Goal: Task Accomplishment & Management: Complete application form

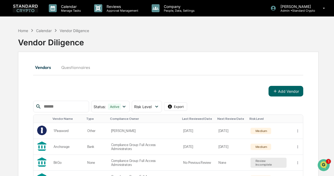
click at [28, 12] on link at bounding box center [29, 8] width 32 height 16
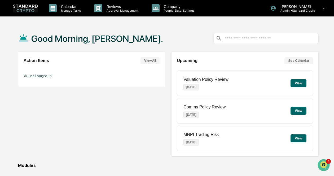
scroll to position [80, 0]
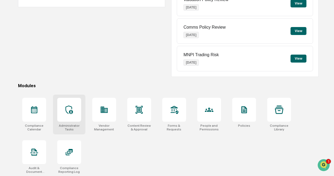
click at [80, 112] on div at bounding box center [69, 110] width 24 height 24
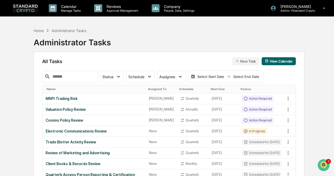
click at [245, 62] on button "New Task" at bounding box center [245, 61] width 27 height 8
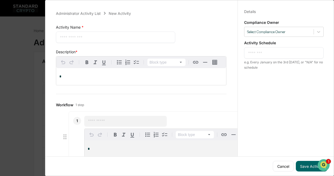
click at [118, 37] on textarea at bounding box center [115, 37] width 111 height 6
type textarea "**********"
click at [113, 74] on div "*" at bounding box center [141, 76] width 170 height 17
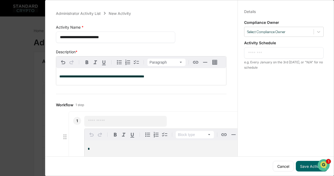
click at [112, 121] on input "text" at bounding box center [125, 121] width 75 height 5
click at [121, 121] on input "text" at bounding box center [125, 121] width 75 height 5
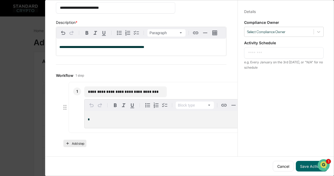
type input "**********"
click at [73, 142] on button "Add step" at bounding box center [74, 143] width 23 height 7
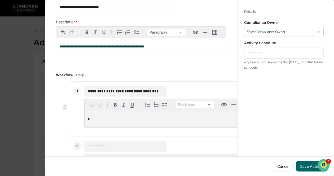
click at [103, 148] on input "text" at bounding box center [125, 146] width 75 height 5
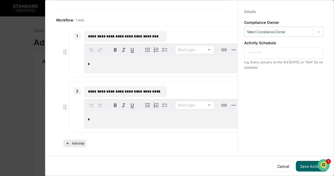
type input "**********"
click at [76, 143] on button "Add step" at bounding box center [74, 143] width 23 height 7
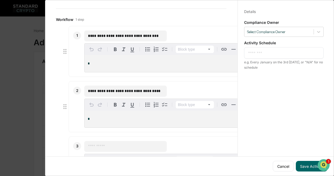
click at [93, 146] on input "text" at bounding box center [125, 146] width 75 height 5
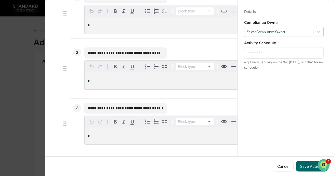
type input "**********"
click at [283, 55] on textarea at bounding box center [284, 53] width 72 height 6
type textarea "*"
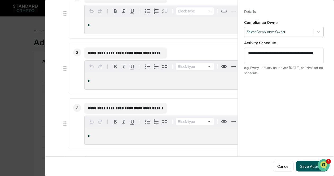
click at [301, 161] on button "Save Activity" at bounding box center [312, 166] width 32 height 11
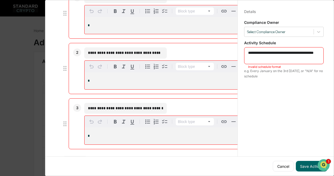
click at [287, 52] on textarea "**********" at bounding box center [284, 55] width 72 height 11
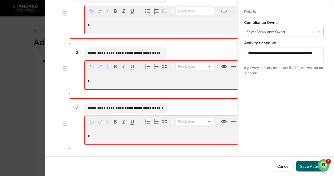
drag, startPoint x: 267, startPoint y: 52, endPoint x: 270, endPoint y: 63, distance: 10.9
click at [270, 63] on div "**********" at bounding box center [284, 55] width 80 height 17
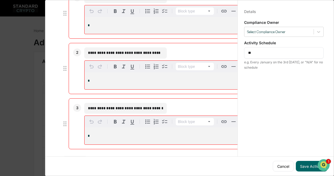
type textarea "*"
click at [311, 161] on button "Save Activity" at bounding box center [312, 166] width 32 height 11
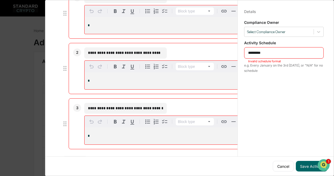
click at [265, 54] on textarea "*********" at bounding box center [284, 53] width 72 height 6
drag, startPoint x: 270, startPoint y: 52, endPoint x: 234, endPoint y: 60, distance: 37.1
click at [234, 60] on div "**********" at bounding box center [189, 87] width 281 height 176
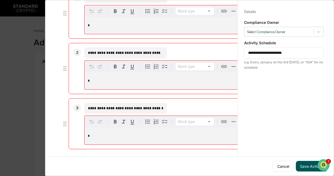
click at [307, 165] on button "Save Activity" at bounding box center [312, 166] width 32 height 11
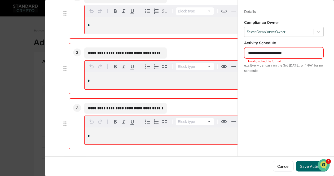
drag, startPoint x: 290, startPoint y: 52, endPoint x: 236, endPoint y: 59, distance: 54.0
click at [238, 59] on div "**********" at bounding box center [284, 93] width 93 height 189
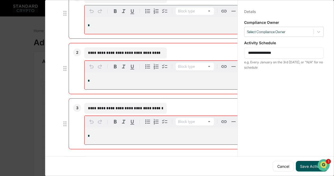
click at [307, 161] on button "Save Activity" at bounding box center [312, 166] width 32 height 11
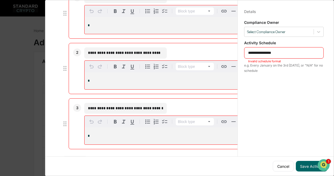
click at [264, 52] on textarea "**********" at bounding box center [284, 53] width 72 height 6
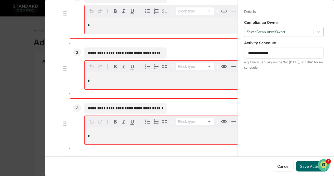
drag, startPoint x: 279, startPoint y: 53, endPoint x: 231, endPoint y: 58, distance: 47.7
click at [231, 58] on div "**********" at bounding box center [189, 87] width 281 height 176
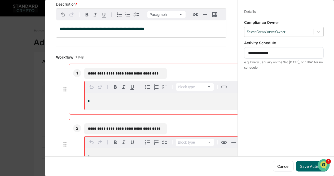
scroll to position [48, 0]
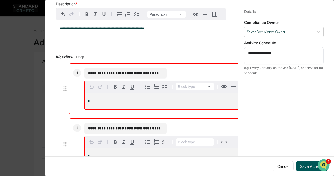
type textarea "**********"
click at [297, 161] on button "Save Activity" at bounding box center [312, 166] width 32 height 11
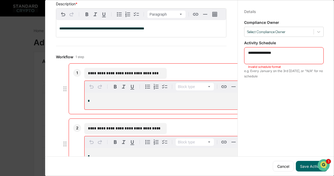
click at [286, 49] on div "**********" at bounding box center [284, 55] width 80 height 17
click at [326, 163] on img "Open customer support" at bounding box center [323, 165] width 13 height 11
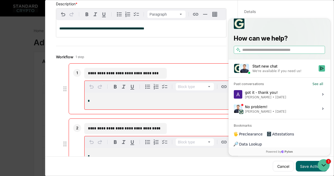
click at [299, 5] on div "**********" at bounding box center [284, 93] width 93 height 189
click at [273, 53] on input "search" at bounding box center [283, 50] width 82 height 6
click at [278, 8] on div "**********" at bounding box center [284, 93] width 93 height 189
click at [201, 60] on div "**********" at bounding box center [141, 151] width 170 height 193
click at [325, 169] on icon "Open customer support" at bounding box center [323, 165] width 13 height 13
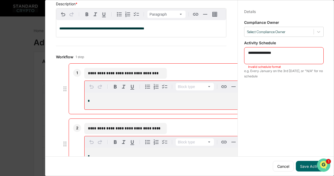
click at [323, 165] on icon "Open customer support" at bounding box center [323, 171] width 13 height 13
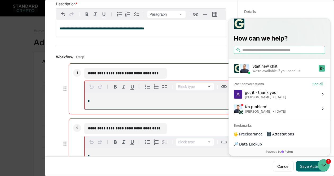
click at [286, 53] on input "search" at bounding box center [283, 50] width 82 height 6
type input "**********"
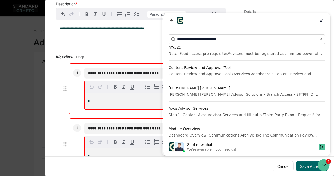
scroll to position [527, 0]
click at [324, 19] on icon at bounding box center [322, 20] width 4 height 4
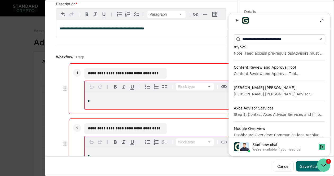
click at [324, 167] on icon "Open customer support" at bounding box center [323, 165] width 13 height 13
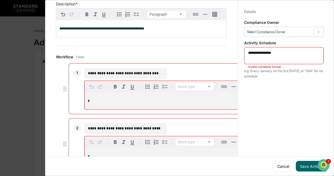
drag, startPoint x: 283, startPoint y: 51, endPoint x: 243, endPoint y: 50, distance: 40.8
click at [244, 50] on div "**********" at bounding box center [284, 55] width 80 height 17
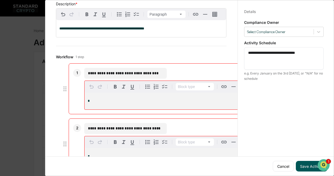
type textarea "**********"
click at [310, 164] on button "Save Activity" at bounding box center [312, 166] width 32 height 11
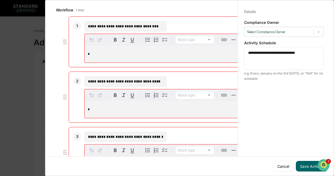
scroll to position [94, 0]
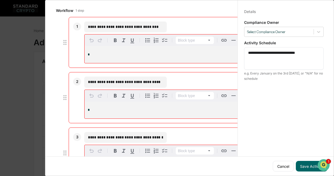
click at [159, 24] on input "**********" at bounding box center [125, 26] width 75 height 5
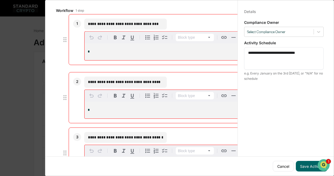
drag, startPoint x: 157, startPoint y: 25, endPoint x: 84, endPoint y: 22, distance: 74.0
click at [84, 22] on div "**********" at bounding box center [156, 39] width 174 height 51
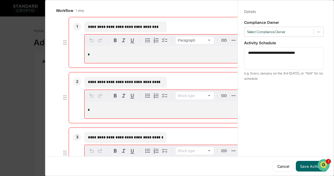
click at [95, 53] on p "*" at bounding box center [167, 55] width 158 height 4
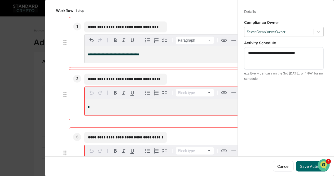
drag, startPoint x: 161, startPoint y: 80, endPoint x: 86, endPoint y: 77, distance: 74.8
click at [86, 77] on div "**********" at bounding box center [125, 79] width 82 height 11
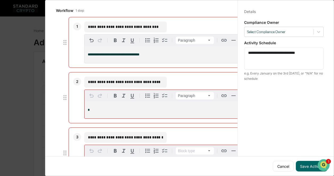
click at [95, 108] on p "*" at bounding box center [167, 110] width 158 height 4
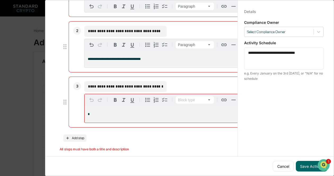
scroll to position [146, 0]
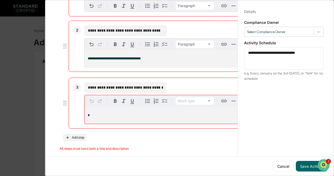
drag, startPoint x: 162, startPoint y: 83, endPoint x: 79, endPoint y: 85, distance: 83.3
click at [79, 85] on div "**********" at bounding box center [156, 103] width 174 height 51
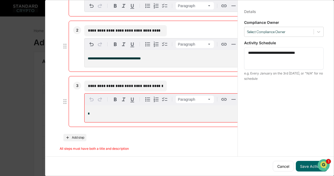
click at [93, 108] on div "*" at bounding box center [167, 113] width 164 height 17
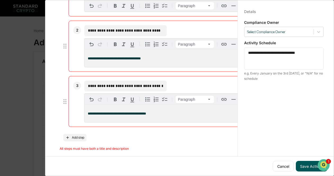
click at [311, 161] on button "Save Activity" at bounding box center [312, 166] width 32 height 11
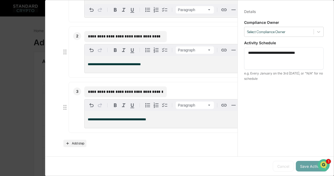
scroll to position [101, 0]
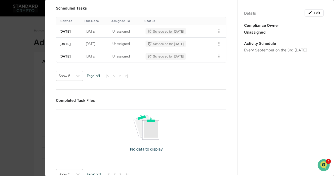
click at [32, 95] on div "Administrator Activity List Side Letter Compliance Review Start Task Spawn Task…" at bounding box center [167, 88] width 334 height 176
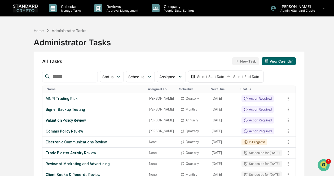
scroll to position [0, 0]
click at [59, 98] on div "MNPI Trading Risk" at bounding box center [94, 98] width 97 height 4
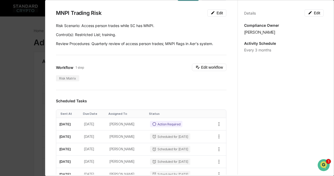
scroll to position [5, 0]
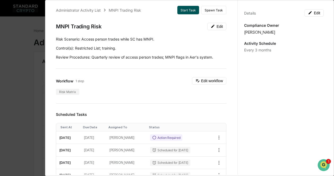
click at [181, 7] on button "Start Task" at bounding box center [188, 10] width 22 height 8
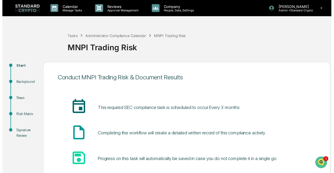
scroll to position [38, 0]
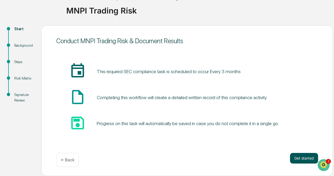
click at [295, 156] on button "Get started" at bounding box center [304, 158] width 28 height 11
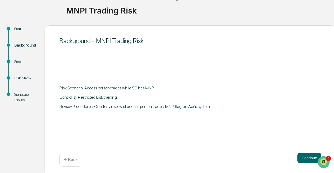
click at [297, 156] on button "Continue" at bounding box center [309, 158] width 24 height 11
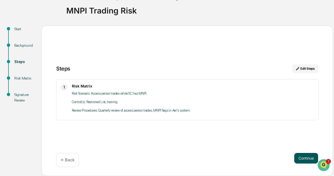
click at [295, 156] on button "Continue" at bounding box center [306, 158] width 24 height 11
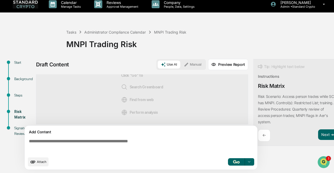
scroll to position [6, 7]
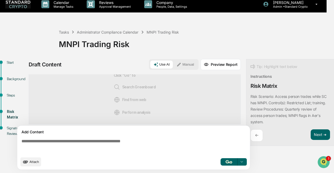
click at [259, 84] on div "Risk Matrix" at bounding box center [264, 86] width 27 height 6
click at [321, 131] on button "Next ➔" at bounding box center [320, 135] width 19 height 11
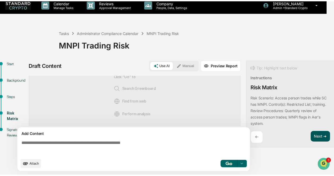
scroll to position [6, 0]
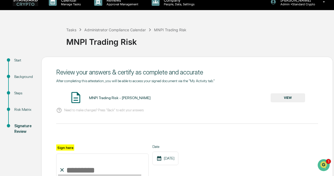
click at [281, 96] on button "VIEW" at bounding box center [288, 97] width 34 height 9
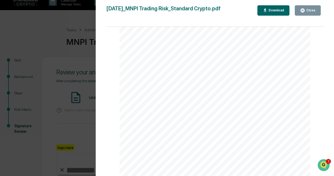
scroll to position [45, 0]
click at [69, 23] on div "Version History [DATE] 04:34 PM [PERSON_NAME] [DATE]_MNPI Trading Risk_Standard…" at bounding box center [167, 88] width 334 height 176
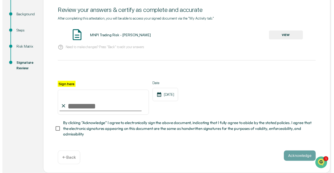
scroll to position [71, 0]
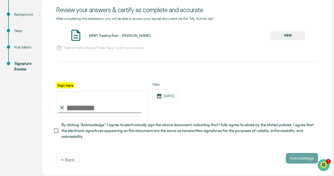
click at [67, 161] on p "← Back" at bounding box center [68, 159] width 14 height 5
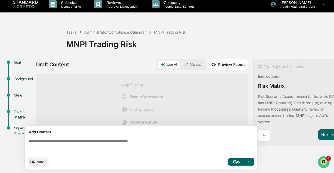
scroll to position [6, 0]
click at [62, 5] on p "Manage Tasks" at bounding box center [70, 7] width 27 height 4
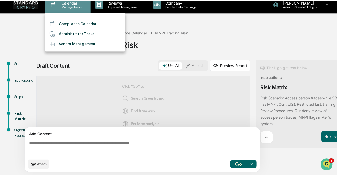
scroll to position [4, 0]
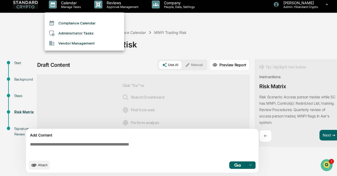
click at [66, 33] on li "Administrator Tasks" at bounding box center [85, 33] width 80 height 10
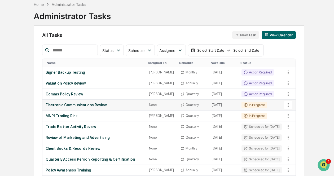
scroll to position [27, 0]
click at [289, 117] on icon at bounding box center [288, 115] width 1 height 4
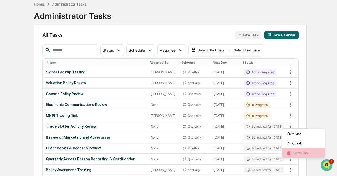
click at [292, 151] on li "Delete Task" at bounding box center [303, 153] width 42 height 10
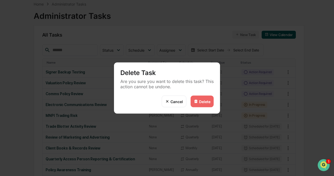
click at [206, 98] on div "Delete" at bounding box center [202, 102] width 23 height 12
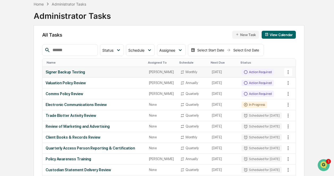
click at [91, 74] on div "Signer Backup Testing" at bounding box center [94, 72] width 97 height 4
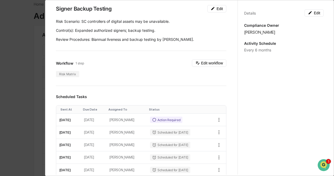
scroll to position [22, 0]
click at [71, 74] on div "Risk Matrix" at bounding box center [67, 74] width 23 height 6
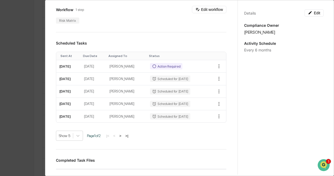
scroll to position [0, 0]
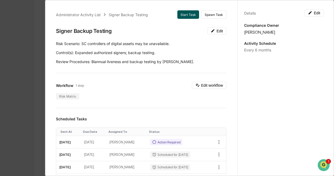
click at [185, 10] on button "Start Task" at bounding box center [188, 14] width 22 height 8
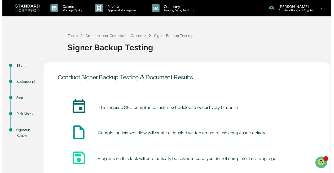
scroll to position [38, 0]
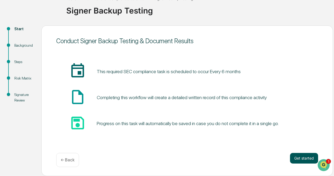
click at [301, 160] on button "Get started" at bounding box center [304, 158] width 28 height 11
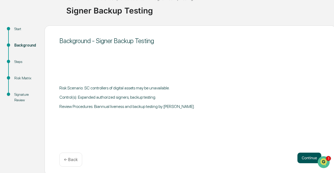
click at [305, 159] on button "Continue" at bounding box center [309, 158] width 24 height 11
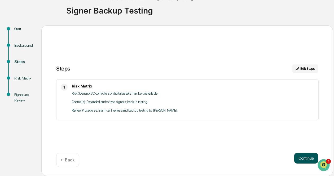
click at [296, 156] on button "Continue" at bounding box center [306, 158] width 24 height 11
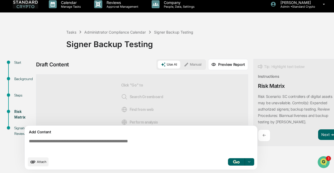
scroll to position [10, 0]
click at [34, 160] on icon "upload document" at bounding box center [33, 162] width 6 height 6
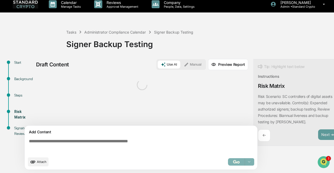
scroll to position [0, 0]
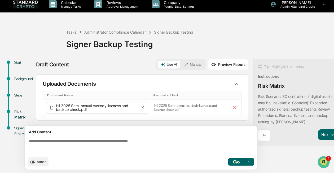
click at [241, 62] on button "Preview Report" at bounding box center [228, 64] width 40 height 11
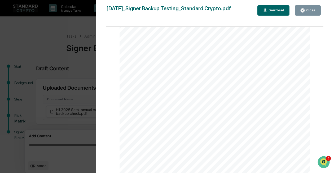
scroll to position [120, 0]
click at [311, 9] on div "Close" at bounding box center [310, 10] width 10 height 4
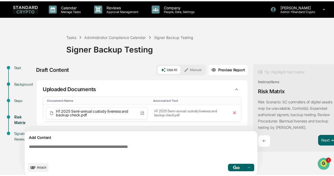
scroll to position [6, 0]
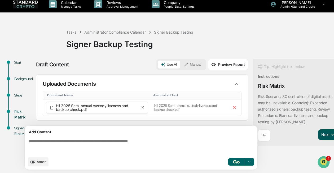
click at [320, 132] on button "Next ➔" at bounding box center [327, 135] width 19 height 11
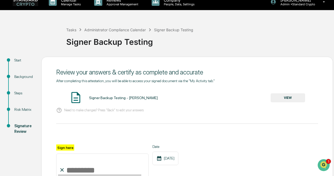
click at [102, 160] on input "Sign here" at bounding box center [102, 165] width 93 height 25
type input "**********"
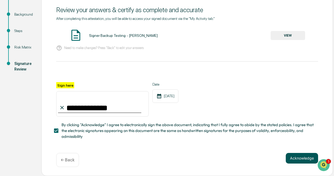
click at [293, 158] on button "Acknowledge" at bounding box center [302, 158] width 32 height 11
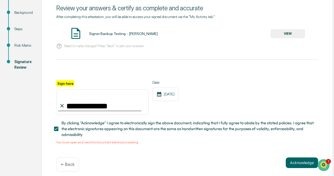
click at [287, 34] on button "VIEW" at bounding box center [288, 33] width 34 height 9
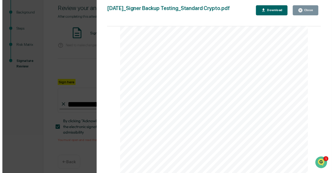
scroll to position [21, 0]
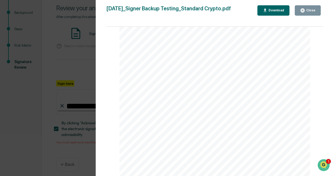
click at [317, 12] on button "Close" at bounding box center [308, 10] width 26 height 10
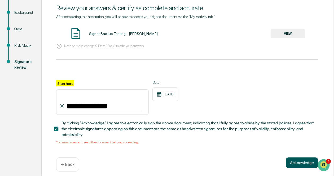
click at [298, 166] on button "Acknowledge" at bounding box center [302, 162] width 32 height 11
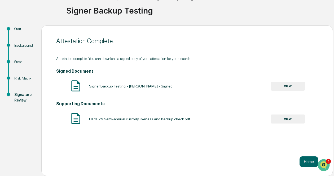
scroll to position [0, 0]
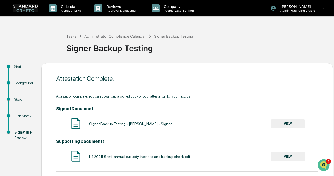
click at [17, 6] on img at bounding box center [25, 8] width 25 height 8
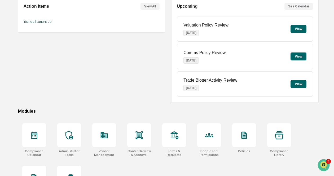
scroll to position [0, 0]
